Goal: Ask a question

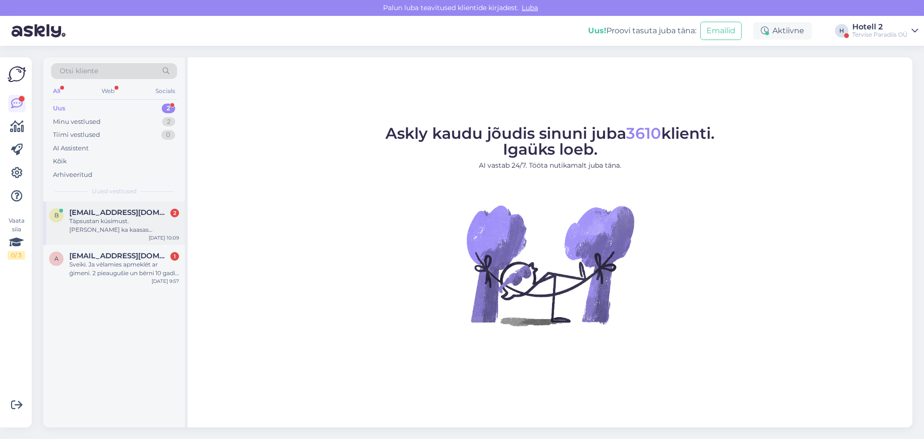
click at [128, 215] on span "[EMAIL_ADDRESS][DOMAIN_NAME]" at bounding box center [119, 212] width 100 height 9
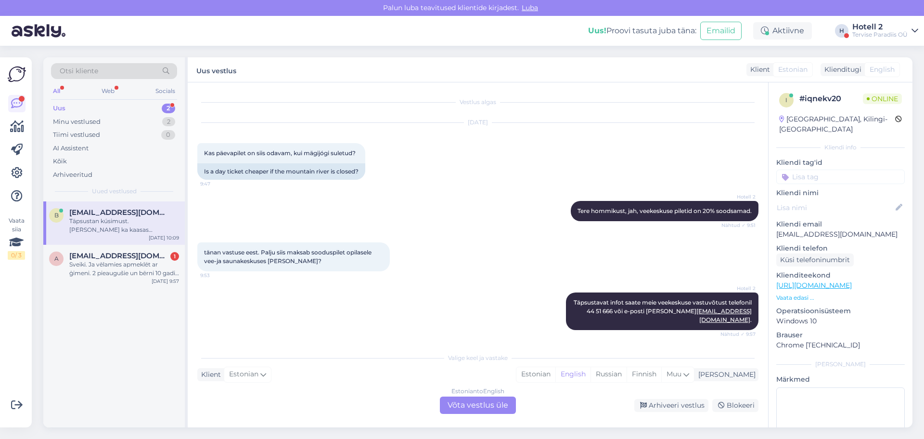
scroll to position [113, 0]
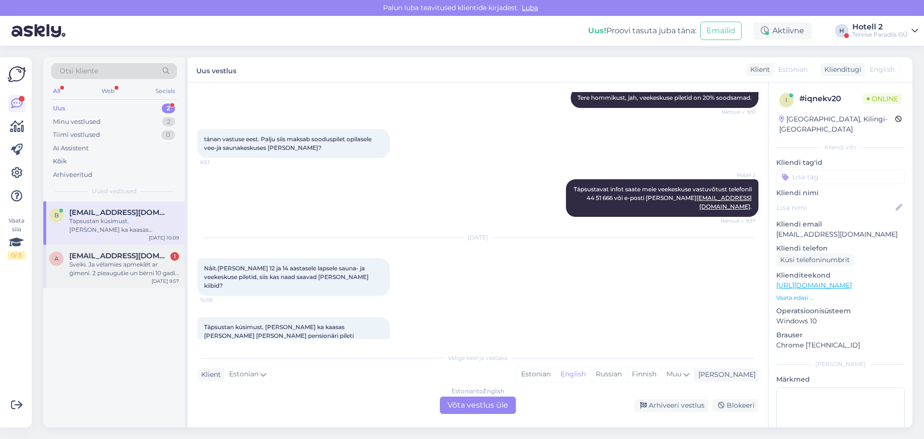
click at [116, 266] on div "Sveiki. Ja vēlamies apmeklēt ar ģimeni. 2 pieaugušie un bērni 10 gadi un 17 gad…" at bounding box center [124, 268] width 110 height 17
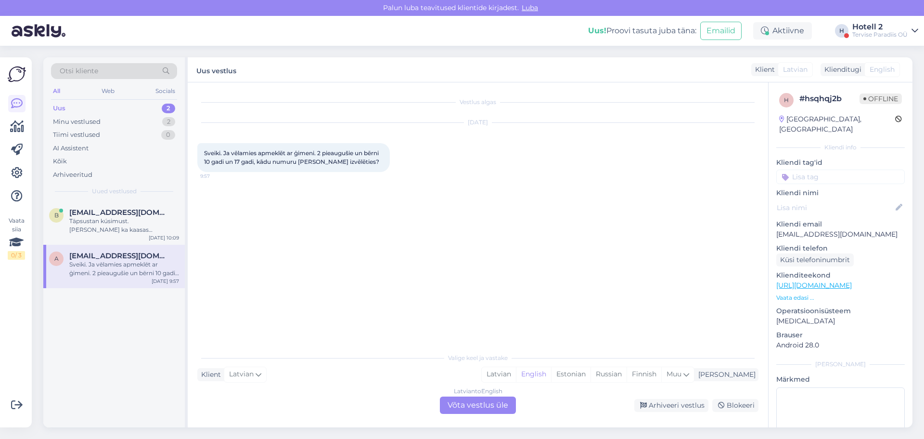
click at [475, 404] on div "Latvian to English Võta vestlus üle" at bounding box center [478, 404] width 76 height 17
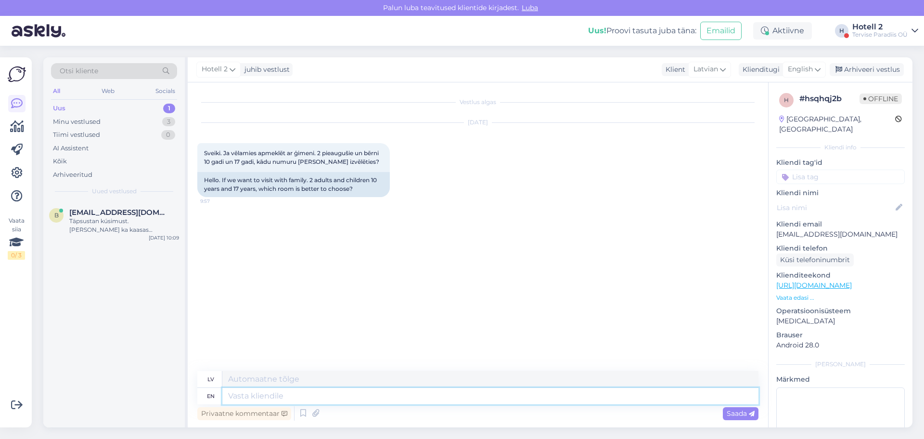
click at [246, 400] on textarea at bounding box center [490, 396] width 536 height 16
type textarea "Hello!"
type textarea "Sveiki!"
type textarea "Hello! I"
type textarea "Sveiki! Es"
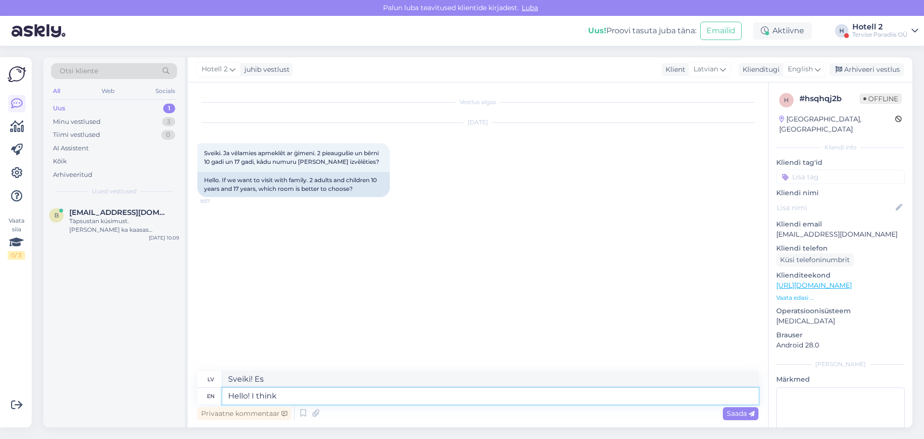
type textarea "Hello! I think"
type textarea "Sveiki! Man šķiet"
type textarea "Hello! I think a"
type textarea "Sveiki! Manuprāt,"
type textarea "Hello! I think a Family"
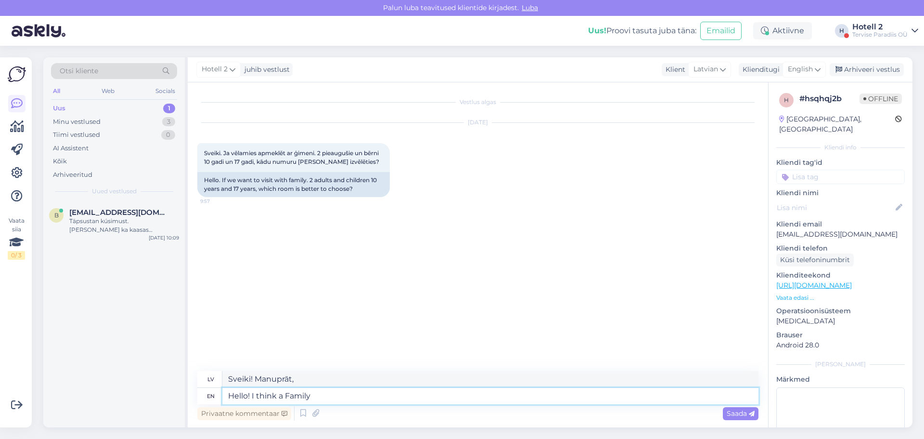
type textarea "Sveiki! Es domāju, [PERSON_NAME]"
type textarea "Hello! I think a Famil"
type textarea "Sveiki! Manuprāt, ģimene"
type textarea "Hello! I think a Family"
type textarea "Sveiki! Es domāju, [PERSON_NAME]"
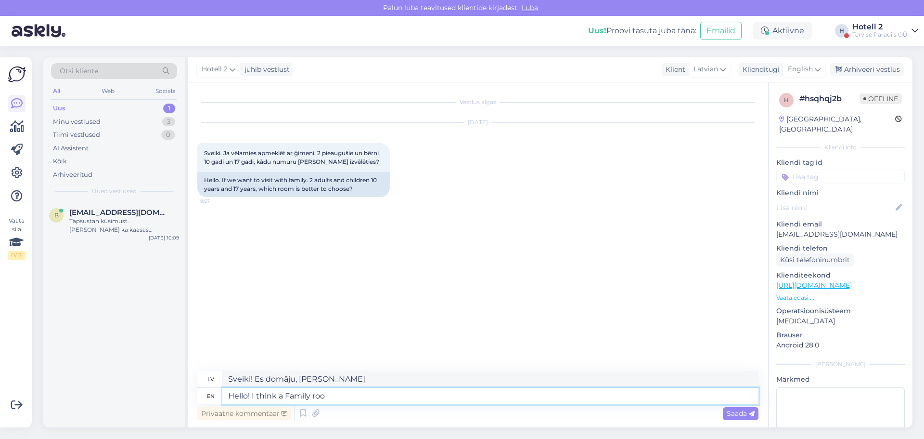
type textarea "Hello! I think a Family room"
type textarea "Sveiki! Manuprāt, ģimenes istaba"
type textarea "Hello! I think a Family room would"
type textarea "Sveiki! Manuprāt, ģimenes numurs būtu piemērots."
type textarea "Hello! I think a Family room would be better,"
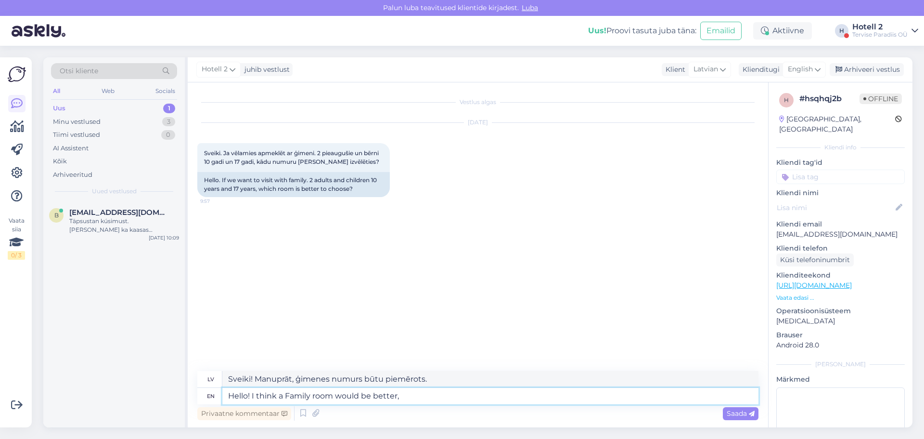
type textarea "Sveiki! Manuprāt, ģimenes numurs būtu labāks."
type textarea "Hello! I think a Family room would be better, because"
type textarea "Sveiki! Manuprāt, ģimenes numurs būtu labāks, jo"
type textarea "Hello! I think a Family room would be better, because it i"
type textarea "Sveiki! Manuprāt, ģimenes numurs būtu labāks, jo tas"
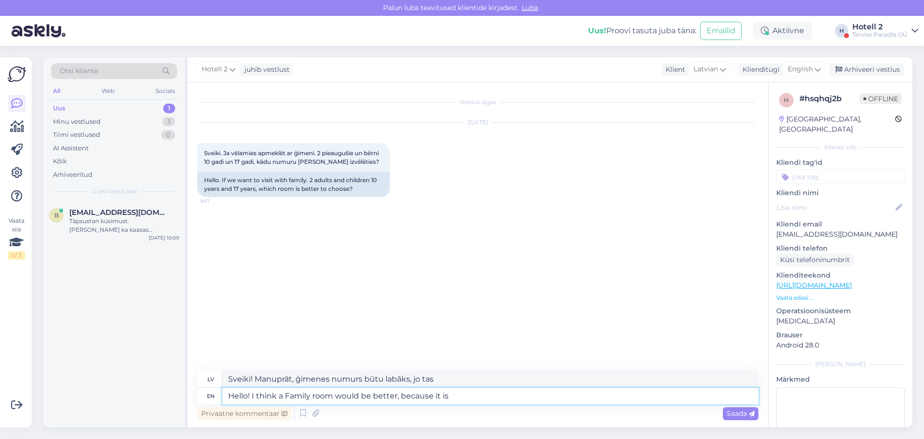
type textarea "Hello! I think a Family room would be better, because it is"
type textarea "Sveiki! Manuprāt, ģimenes numurs būtu labāks, jo tas ir"
type textarea "Hello! I think a Family room would be better, because it is two"
type textarea "Sveiki! Manuprāt, ģimenes numurs būtu labāks, [PERSON_NAME] ir divi..."
type textarea "Hello! I think a Family room would be better, because it is two rooms"
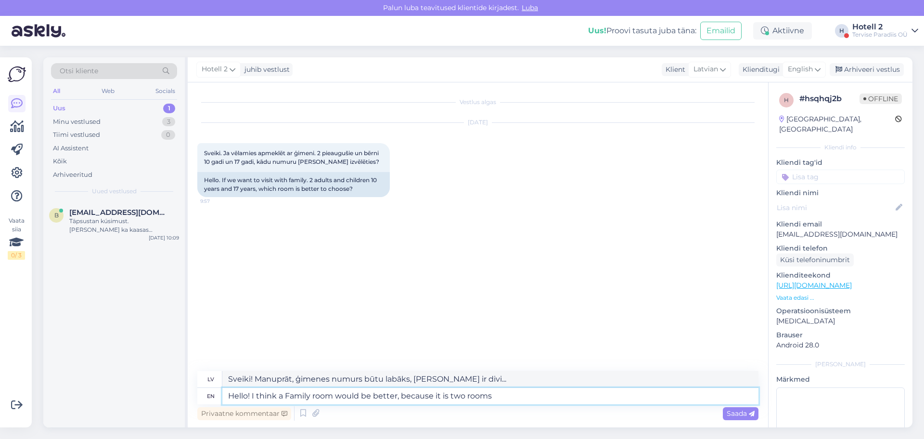
type textarea "Sveiki! Manuprāt, ģimenes numurs būtu labāks, [PERSON_NAME] ir divas istabas."
type textarea "Hello! I think a Family room would be better, because it is two"
type textarea "Sveiki! Manuprāt, ģimenes numurs būtu labāks, [PERSON_NAME] ir divi..."
type textarea "Hello! I think a Family room would be better, because it is two connecting"
type textarea "Sveiki! Manuprāt, ģimenes numurs būtu labāks, jo tas ir divi savienojami numuri."
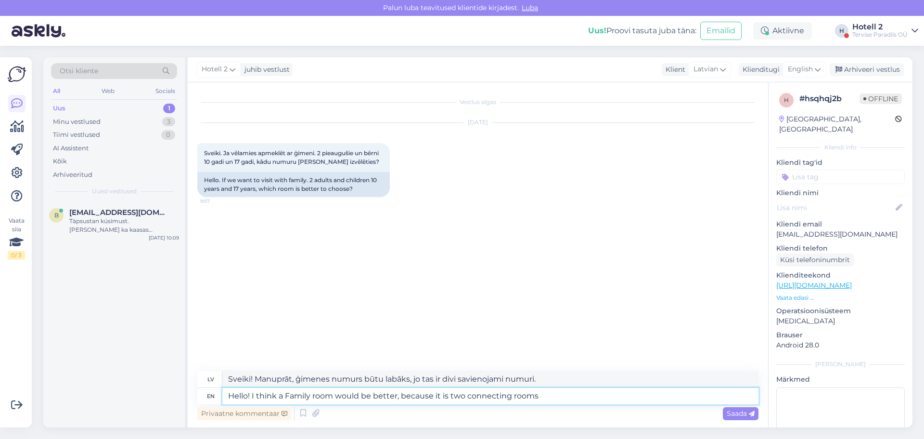
type textarea "Hello! I think a Family room would be better, because it is two connecting room…"
type textarea "Sveiki! Manuprāt, ģimenes numurs būtu labāks, jo tie ir divi savienojami numuri."
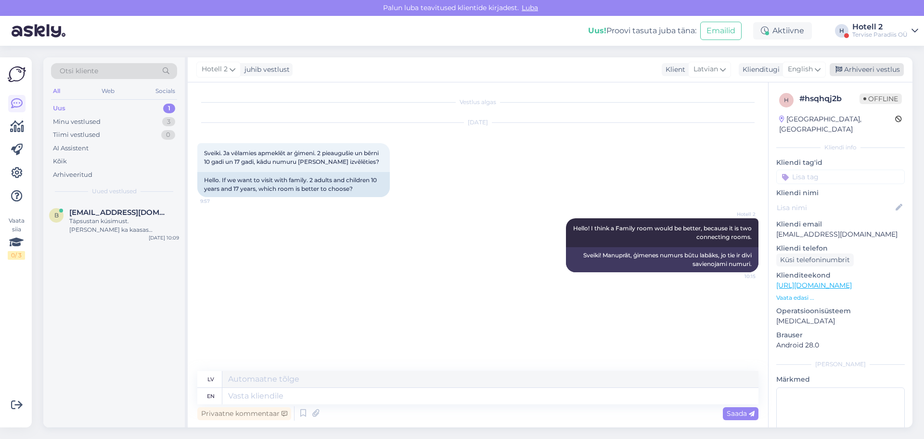
click at [870, 68] on div "Arhiveeri vestlus" at bounding box center [867, 69] width 74 height 13
